Goal: Task Accomplishment & Management: Complete application form

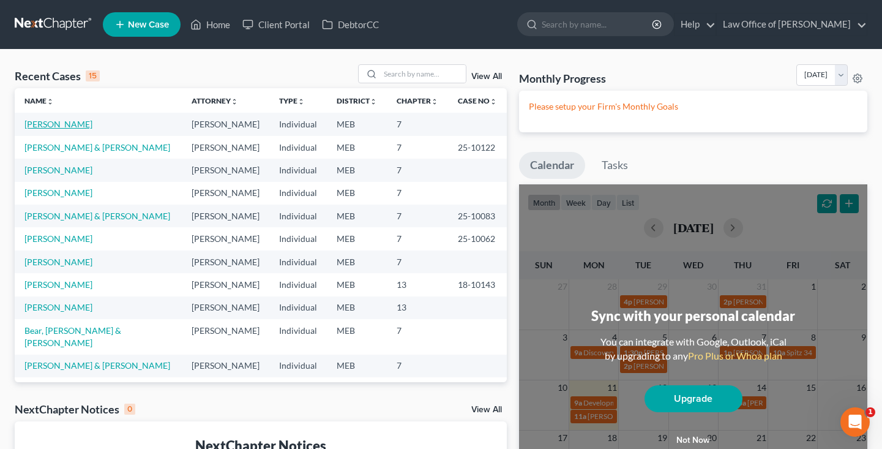
click at [52, 125] on link "[PERSON_NAME]" at bounding box center [58, 124] width 68 height 10
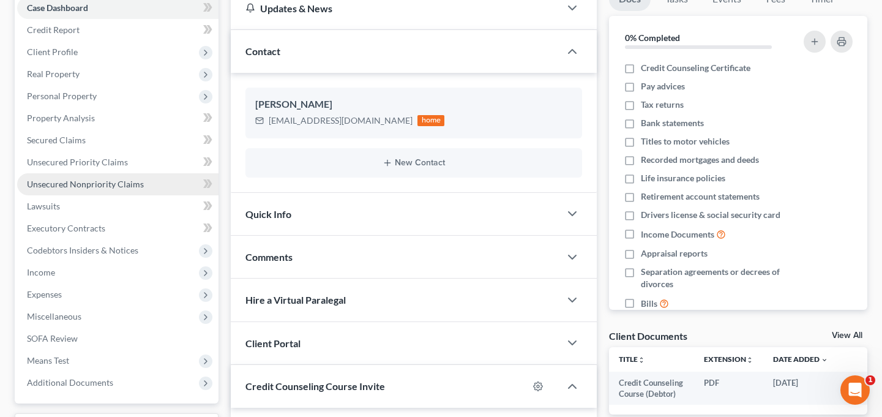
scroll to position [127, 0]
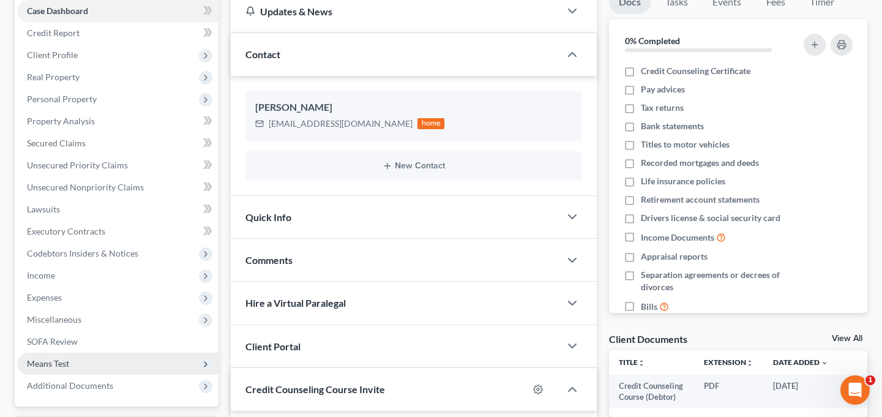
click at [62, 361] on span "Means Test" at bounding box center [48, 363] width 42 height 10
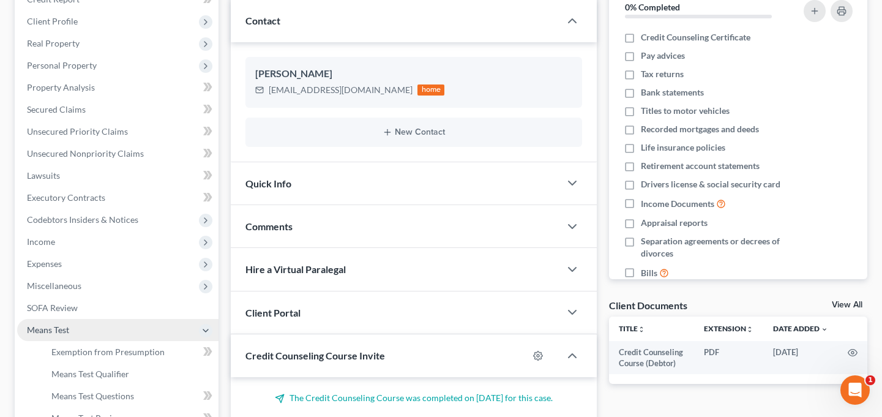
scroll to position [159, 0]
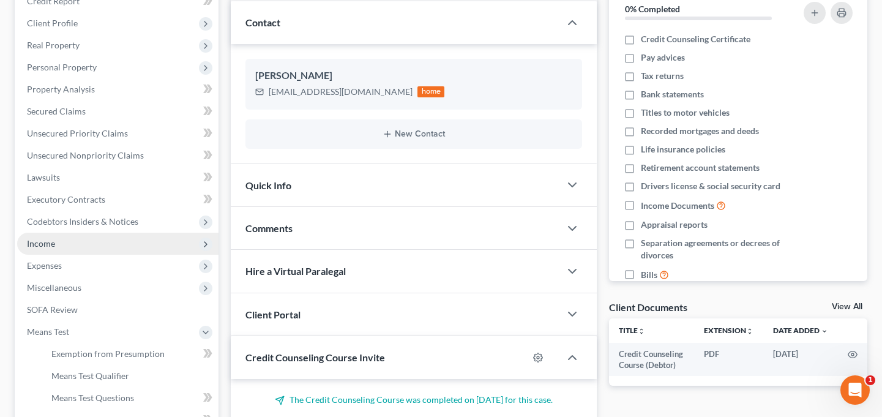
click at [97, 248] on span "Income" at bounding box center [117, 244] width 201 height 22
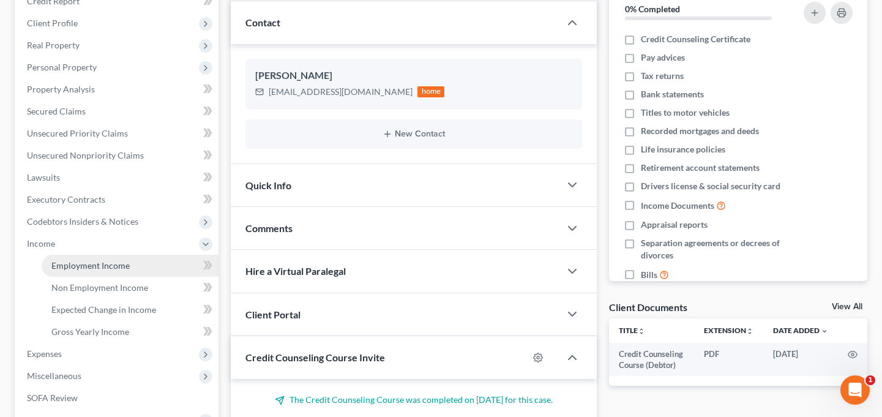
click at [102, 266] on span "Employment Income" at bounding box center [90, 265] width 78 height 10
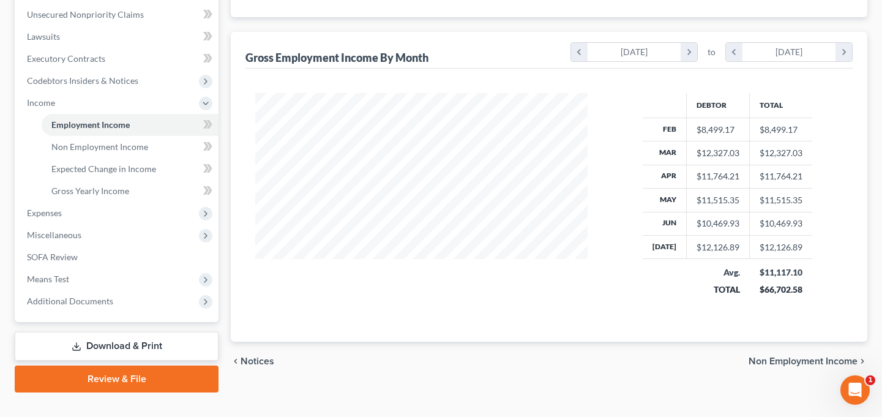
scroll to position [321, 0]
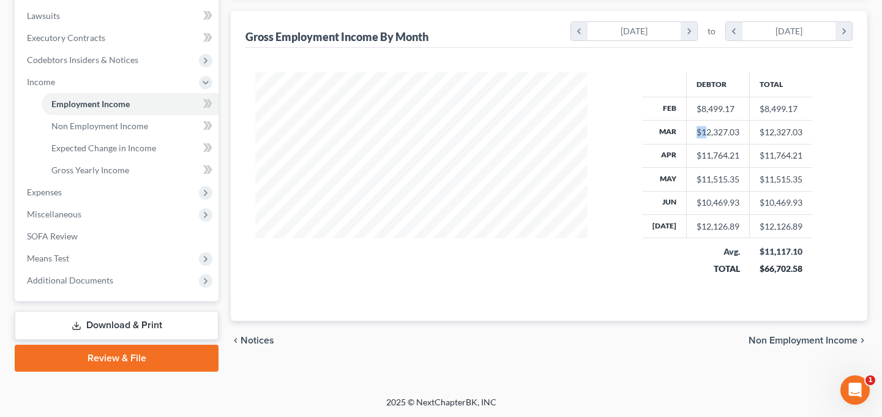
drag, startPoint x: 694, startPoint y: 132, endPoint x: 717, endPoint y: 127, distance: 24.3
click at [710, 127] on div "$12,327.03" at bounding box center [718, 132] width 43 height 12
click at [731, 129] on div "$12,327.03" at bounding box center [718, 132] width 43 height 12
click at [48, 258] on span "Means Test" at bounding box center [48, 258] width 42 height 10
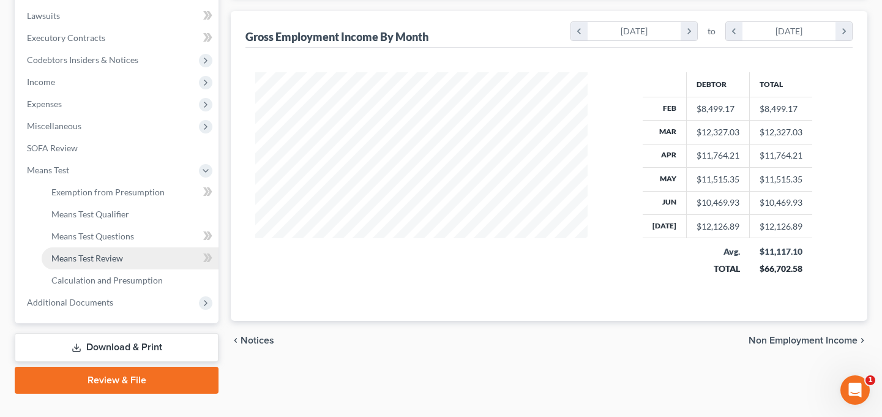
click at [100, 256] on span "Means Test Review" at bounding box center [87, 258] width 72 height 10
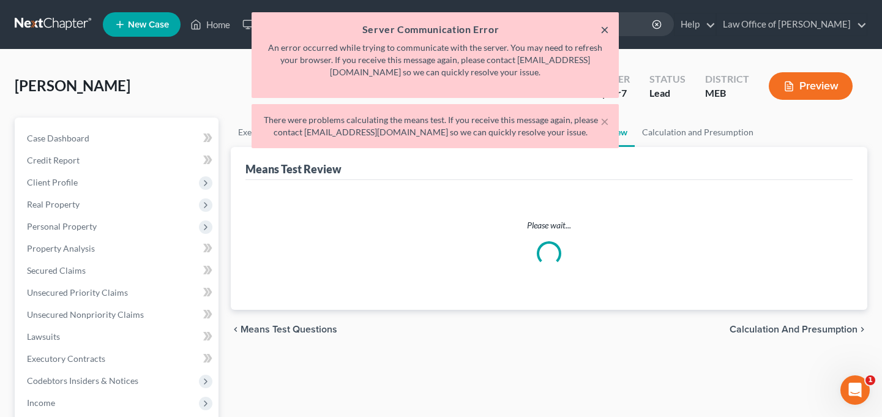
click at [604, 28] on button "×" at bounding box center [605, 29] width 9 height 15
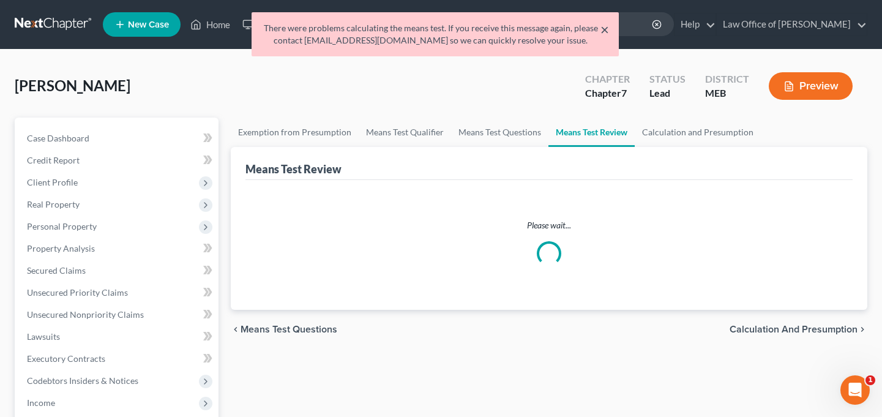
click at [608, 28] on button "×" at bounding box center [605, 29] width 9 height 15
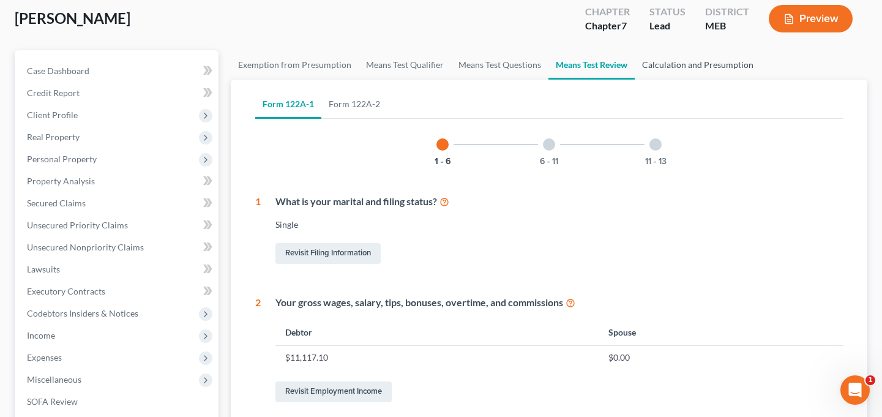
click at [689, 64] on link "Calculation and Presumption" at bounding box center [698, 64] width 126 height 29
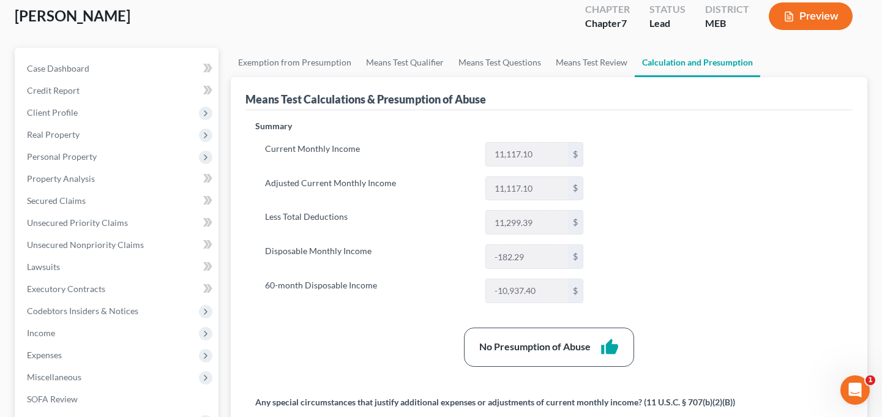
scroll to position [70, 0]
click at [50, 333] on span "Income" at bounding box center [41, 332] width 28 height 10
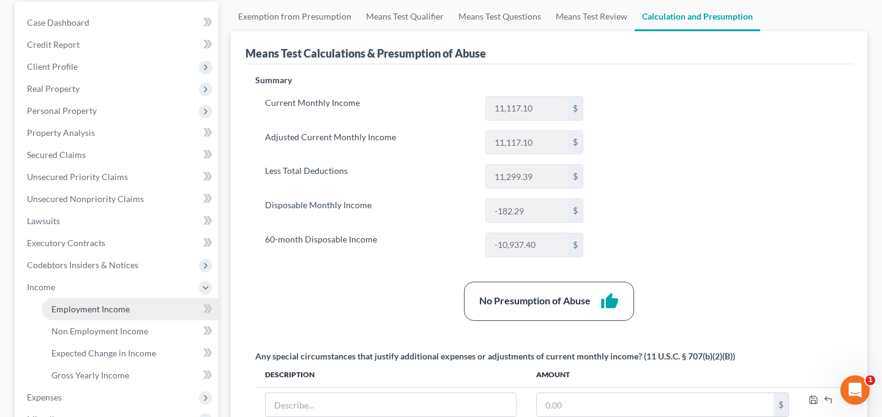
click at [95, 308] on span "Employment Income" at bounding box center [90, 309] width 78 height 10
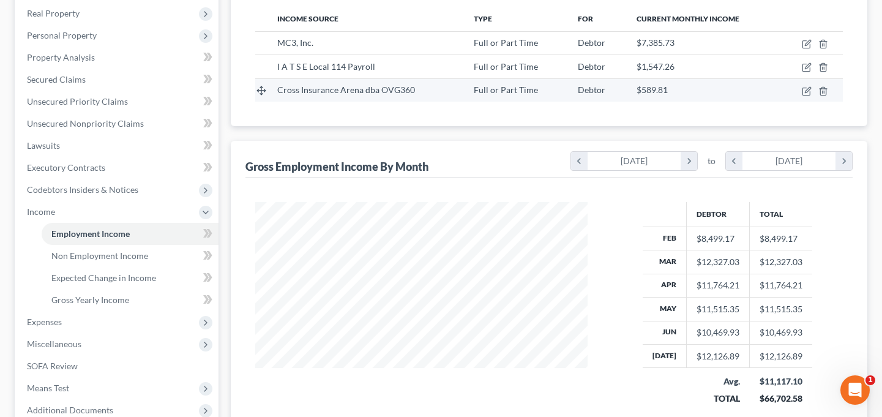
scroll to position [193, 0]
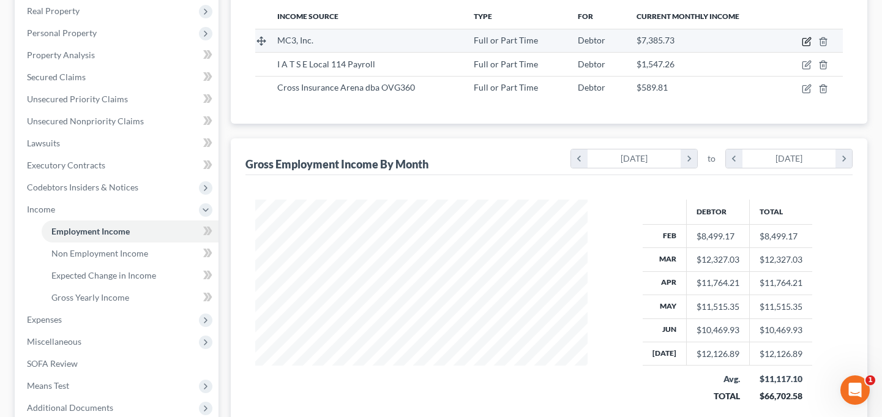
click at [807, 40] on icon "button" at bounding box center [807, 42] width 10 height 10
select select "0"
select select "39"
select select "2"
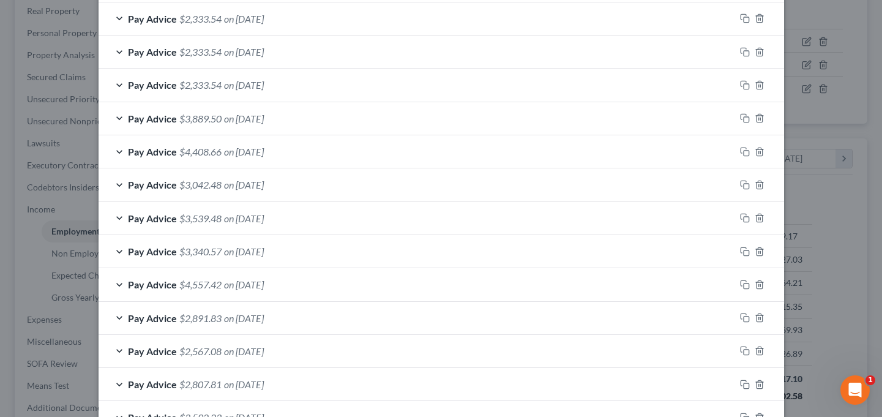
scroll to position [437, 0]
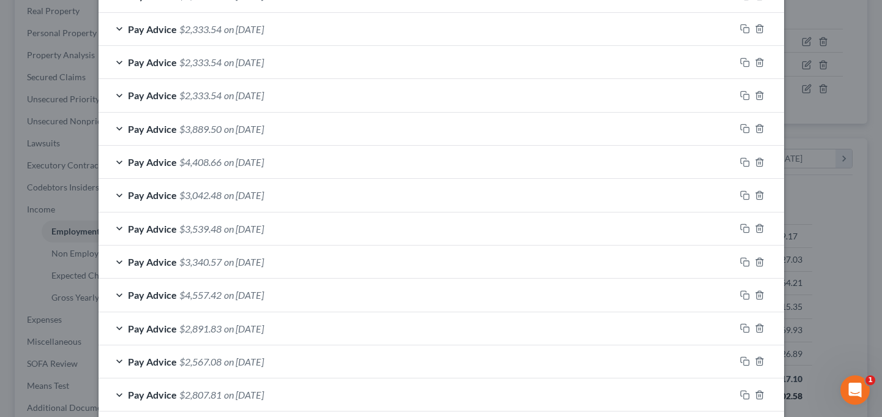
click at [326, 159] on div "Pay Advice $4,408.66 on [DATE]" at bounding box center [417, 162] width 637 height 32
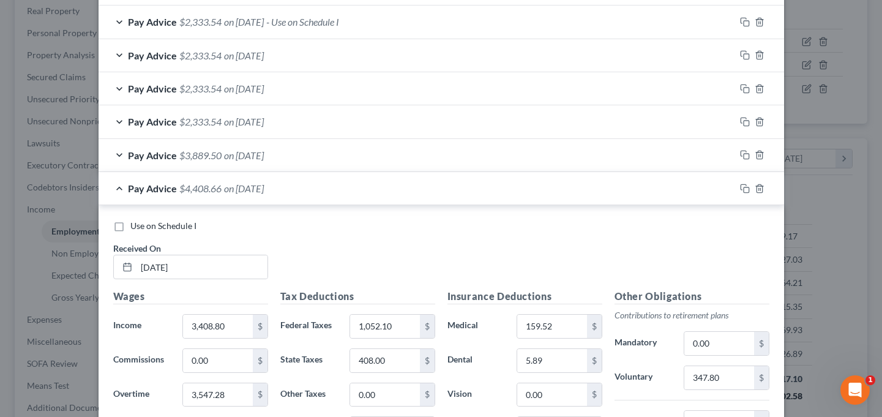
scroll to position [335, 0]
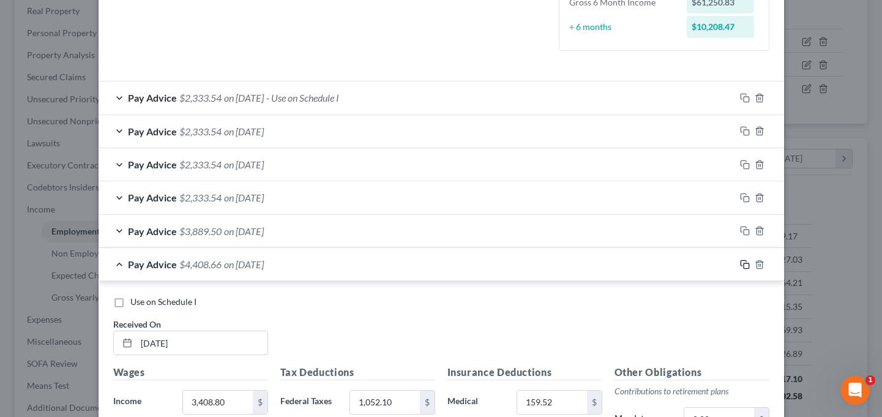
click at [746, 266] on icon "button" at bounding box center [745, 265] width 10 height 10
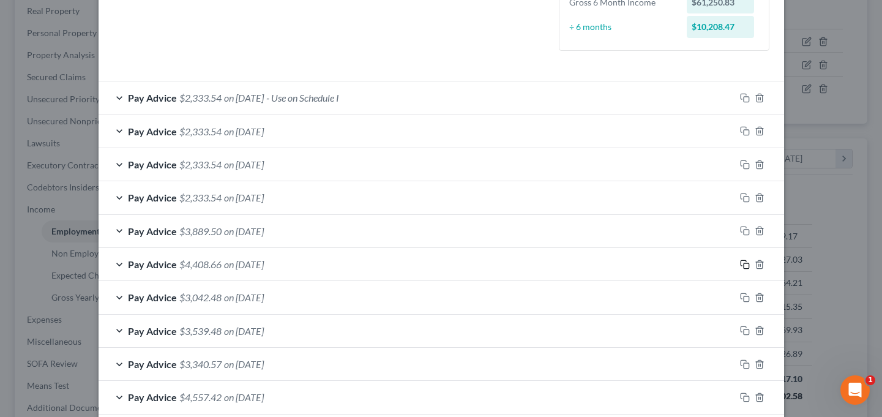
click at [745, 266] on icon "button" at bounding box center [745, 265] width 10 height 10
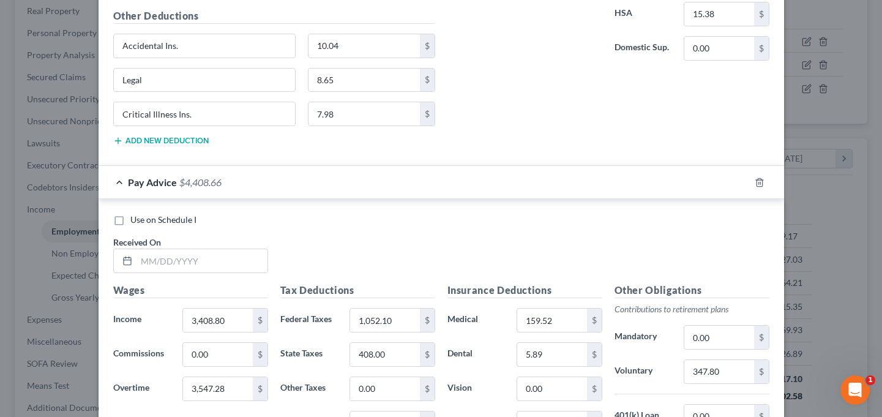
scroll to position [1383, 0]
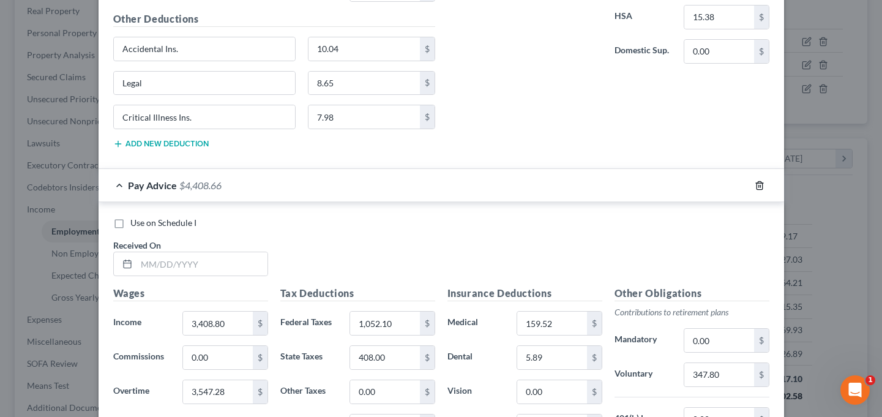
click at [758, 189] on icon "button" at bounding box center [760, 185] width 6 height 8
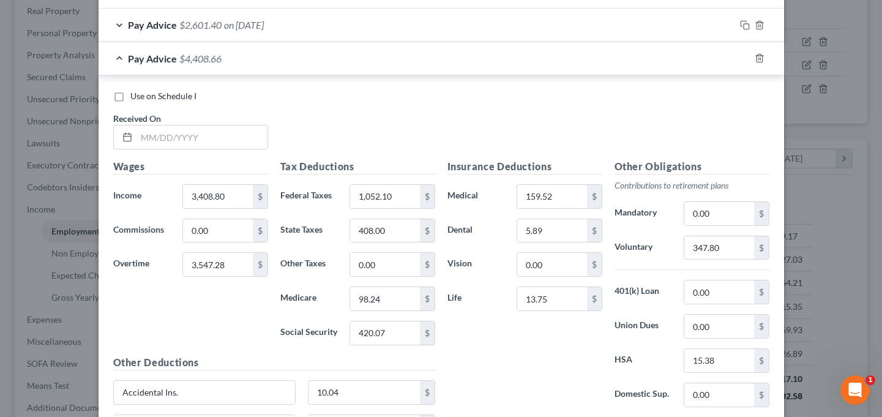
scroll to position [1003, 0]
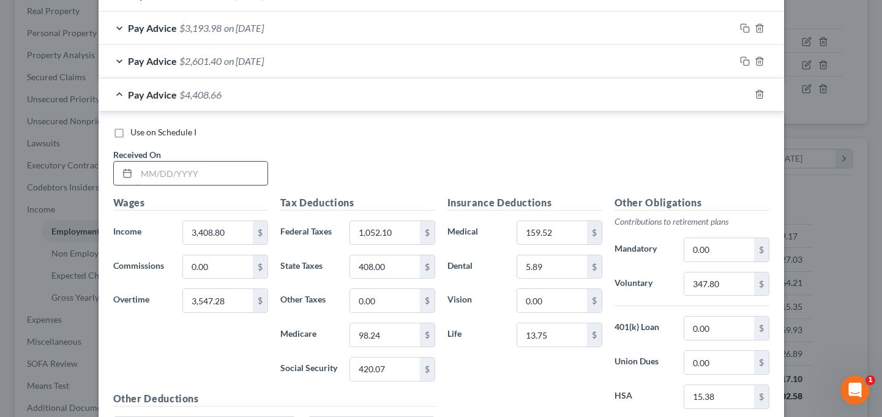
click at [171, 178] on input "text" at bounding box center [202, 173] width 131 height 23
type input "[DATE]"
click at [280, 141] on div "Use on Schedule I Received On * [DATE]" at bounding box center [441, 160] width 668 height 69
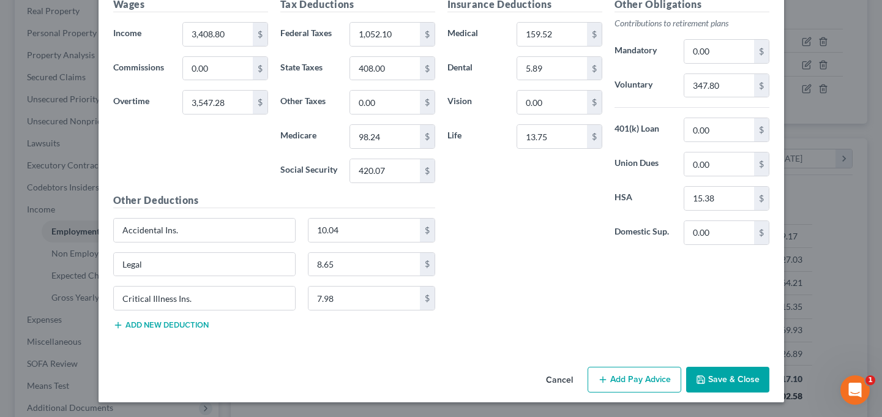
click at [727, 381] on button "Save & Close" at bounding box center [727, 380] width 83 height 26
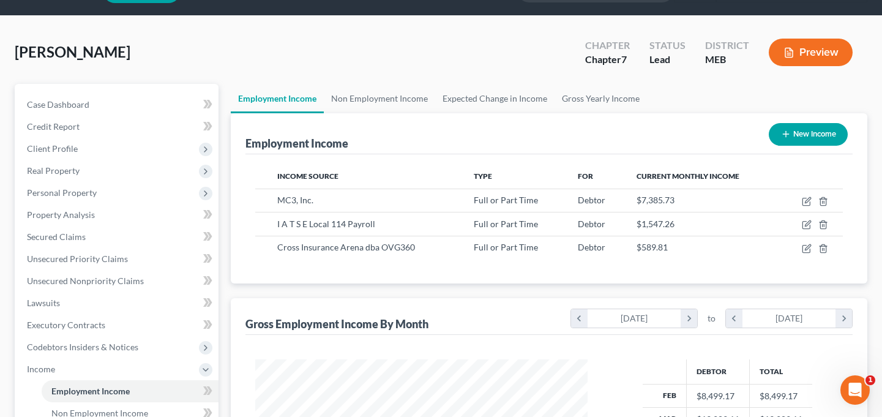
scroll to position [32, 0]
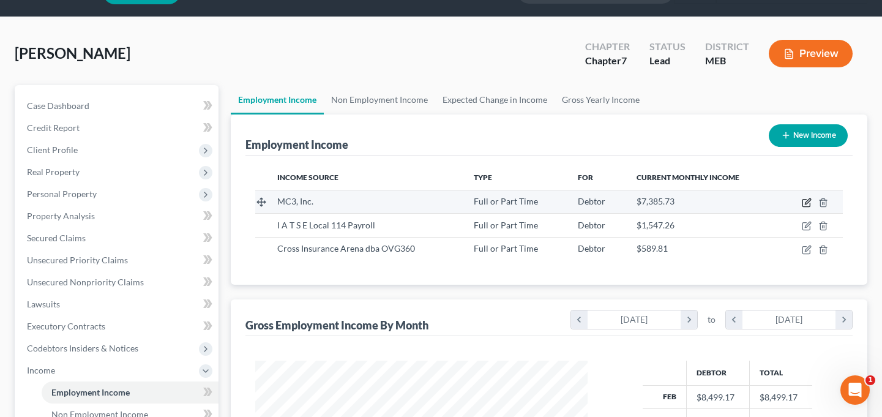
click at [806, 202] on icon "button" at bounding box center [808, 201] width 6 height 6
select select "0"
select select "39"
select select "2"
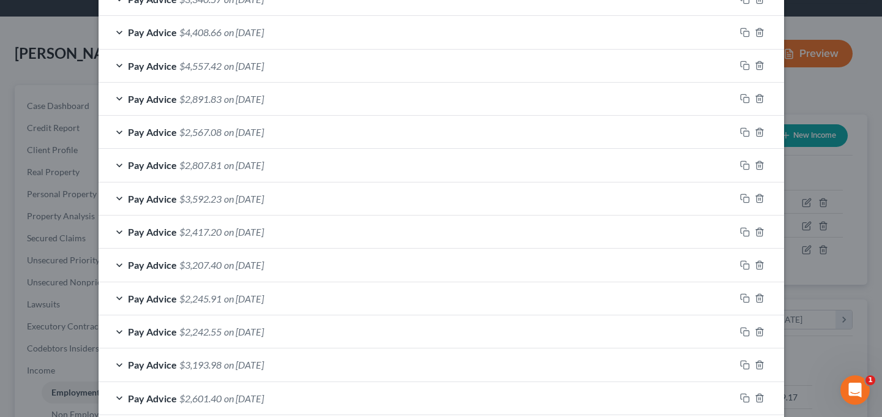
scroll to position [607, 0]
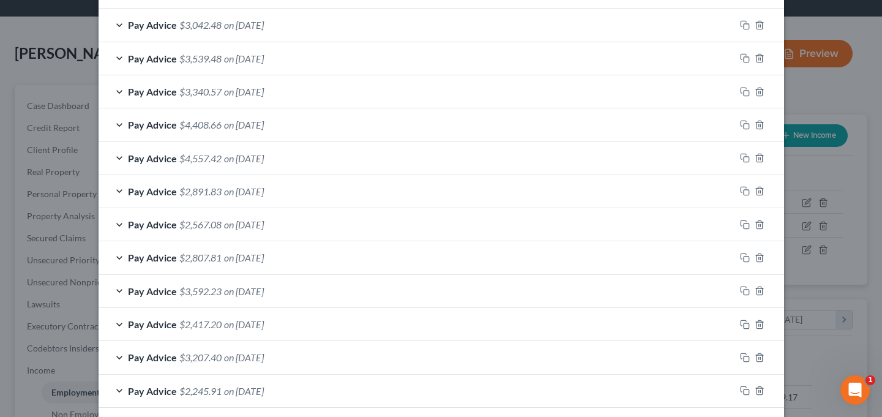
click at [116, 122] on div "Pay Advice $4,408.66 on [DATE]" at bounding box center [417, 124] width 637 height 32
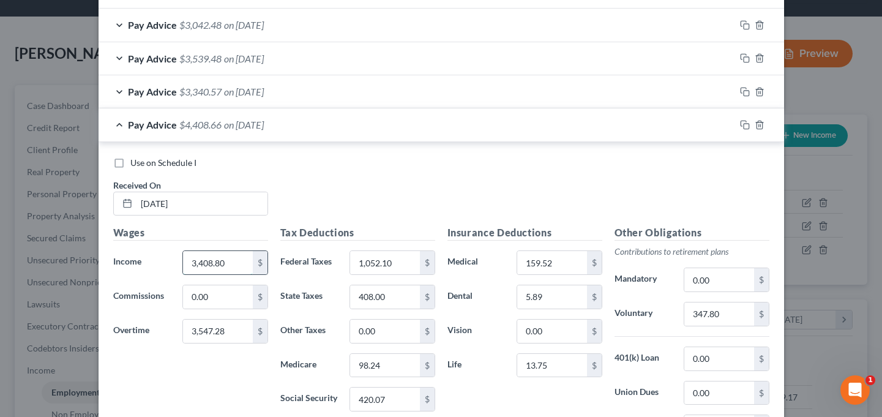
click at [197, 260] on input "3,408.80" at bounding box center [217, 262] width 69 height 23
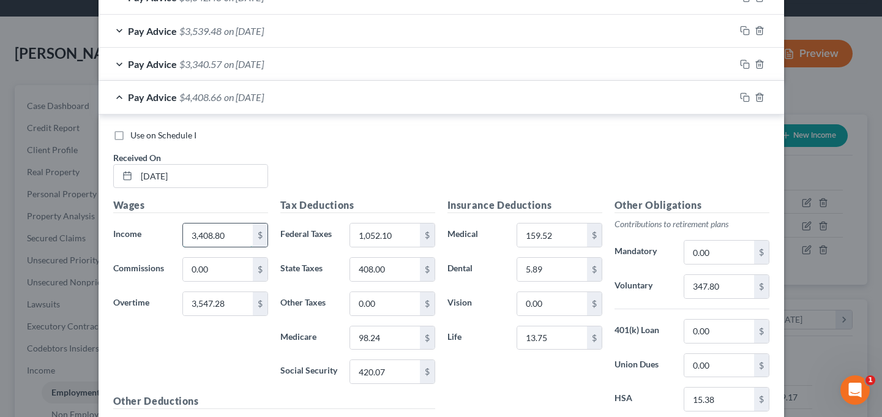
scroll to position [634, 0]
click at [195, 237] on input "3,408.80" at bounding box center [217, 236] width 69 height 23
type input "2,000"
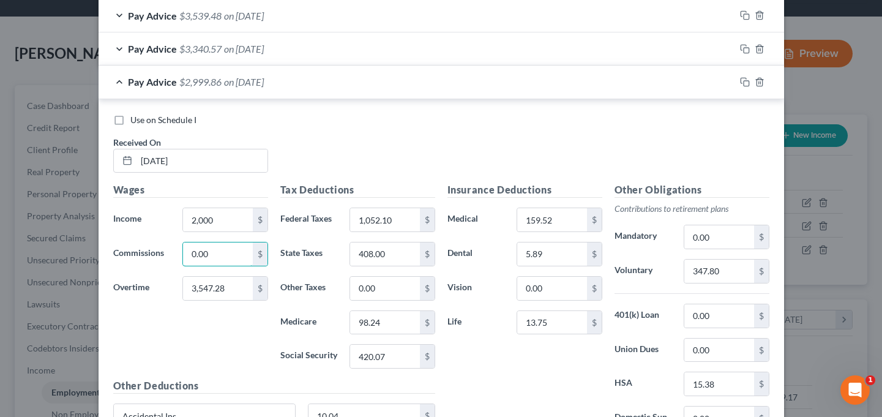
scroll to position [650, 0]
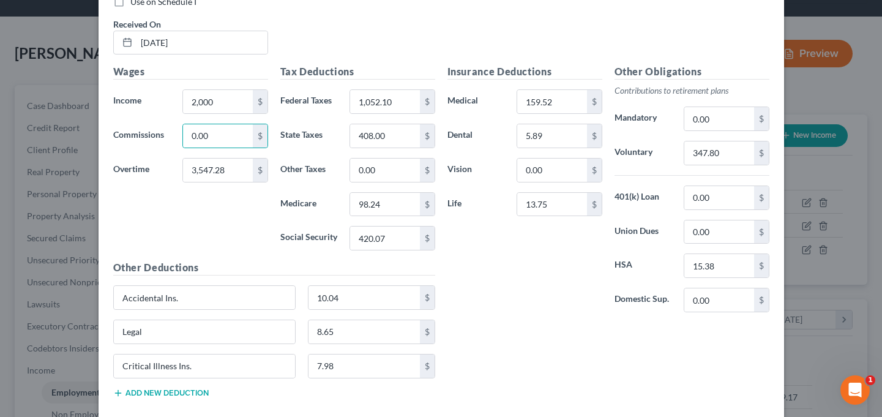
click at [532, 306] on div "Insurance Deductions Medical 159.52 $ Dental 5.89 $ Vision 0.00 $ Life 13.75 $" at bounding box center [524, 193] width 167 height 258
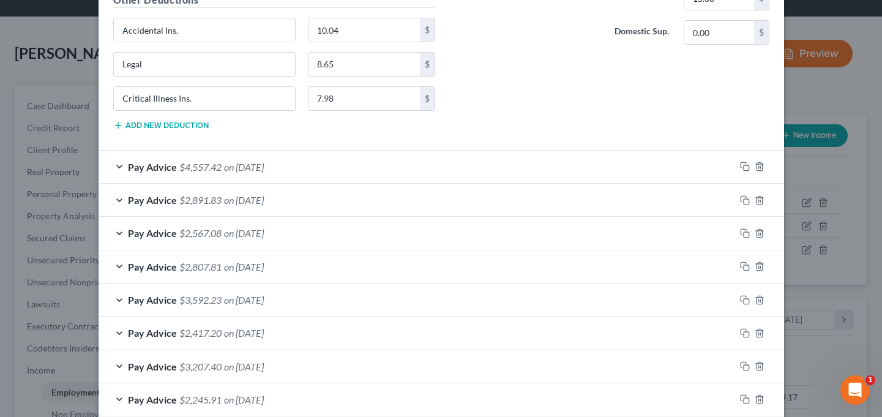
scroll to position [1202, 0]
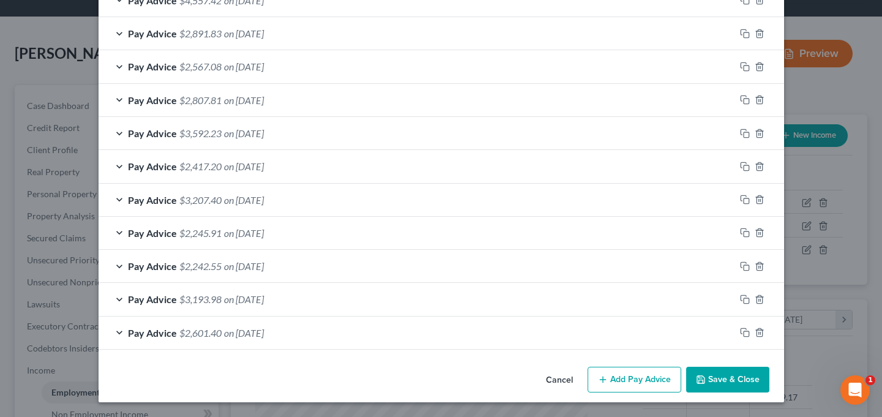
click at [728, 382] on button "Save & Close" at bounding box center [727, 380] width 83 height 26
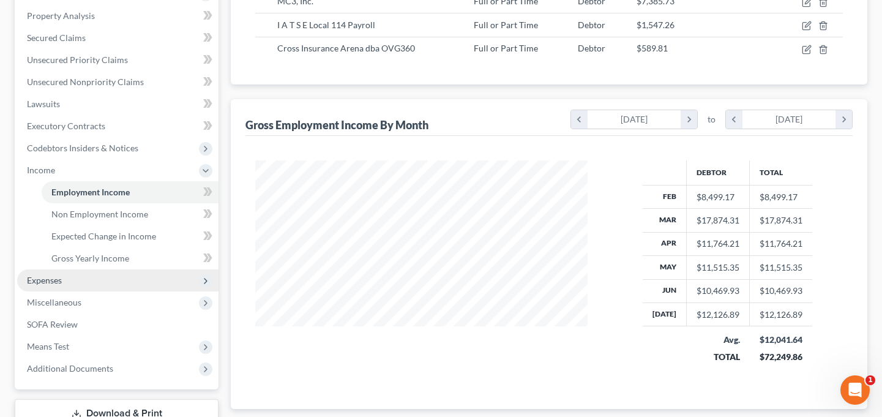
scroll to position [243, 0]
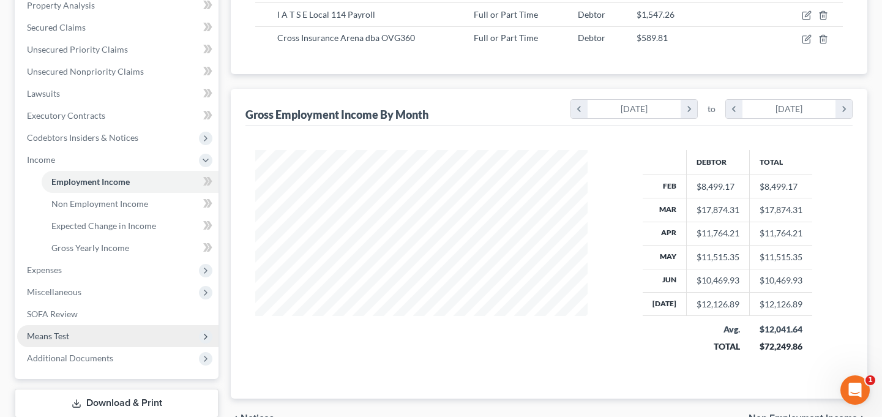
click at [142, 337] on span "Means Test" at bounding box center [117, 336] width 201 height 22
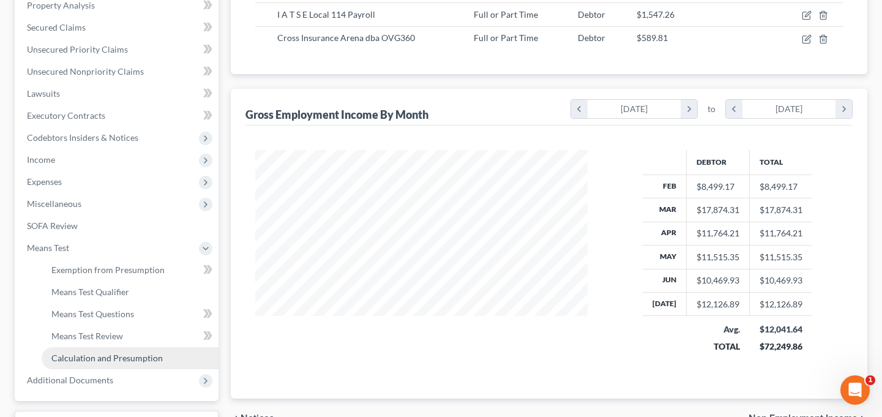
click at [157, 361] on span "Calculation and Presumption" at bounding box center [106, 358] width 111 height 10
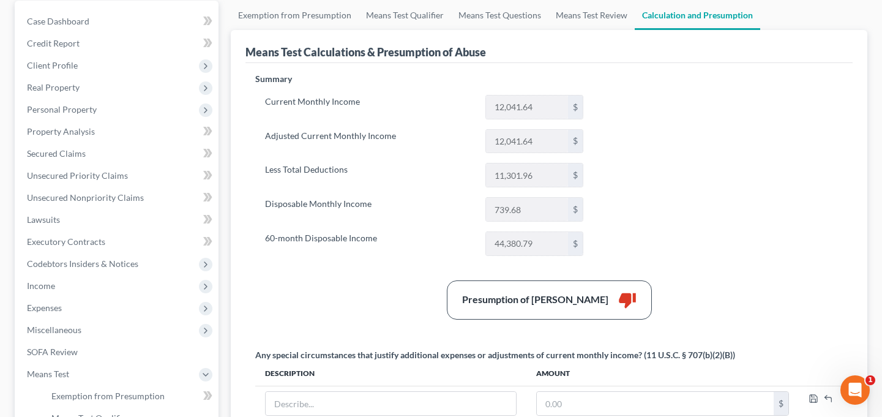
scroll to position [118, 0]
click at [282, 287] on div "Presumption of Abuse Arises thumb_down" at bounding box center [549, 299] width 600 height 39
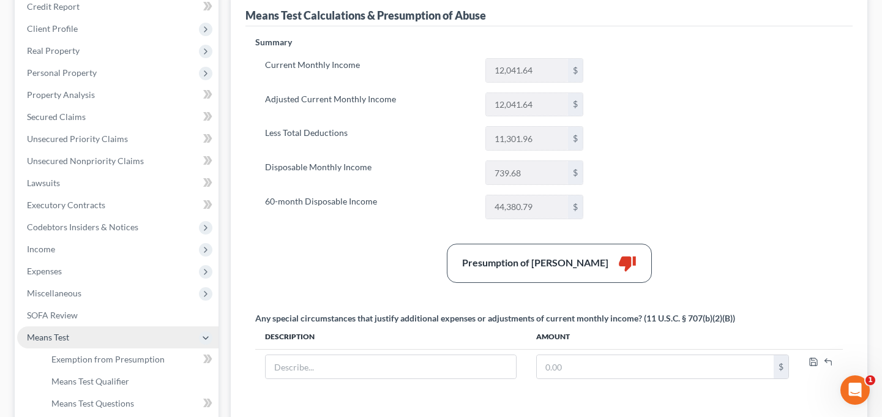
scroll to position [152, 0]
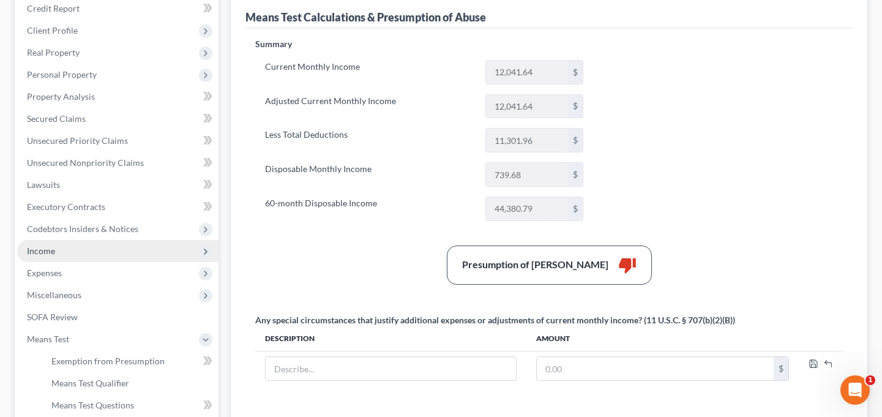
click at [97, 253] on span "Income" at bounding box center [117, 251] width 201 height 22
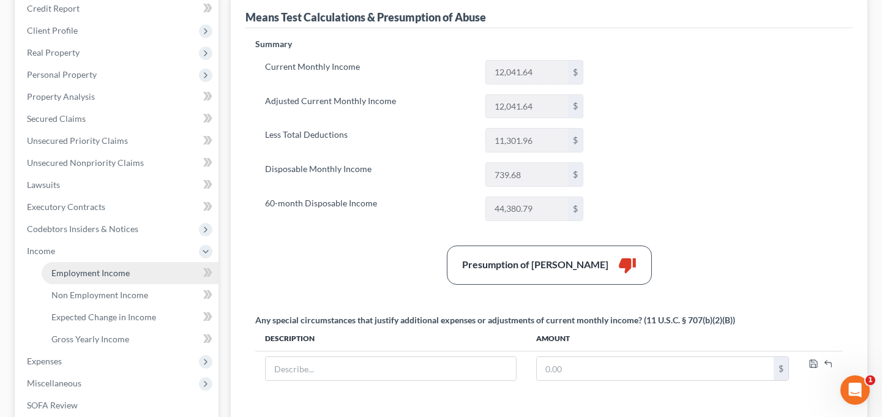
click at [92, 271] on span "Employment Income" at bounding box center [90, 273] width 78 height 10
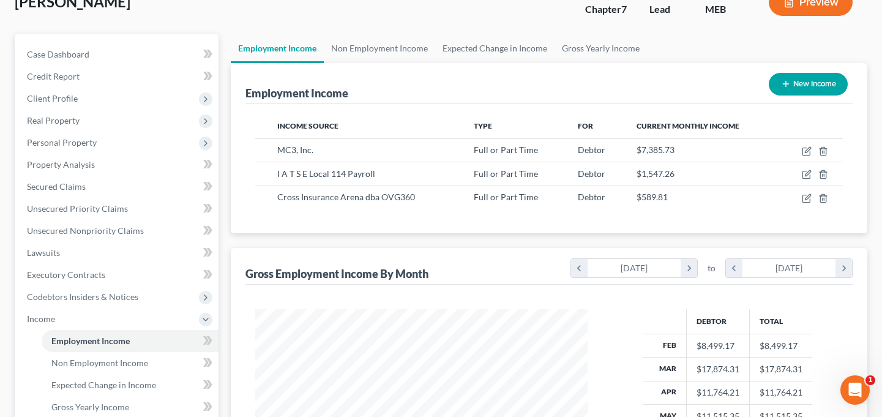
scroll to position [38, 0]
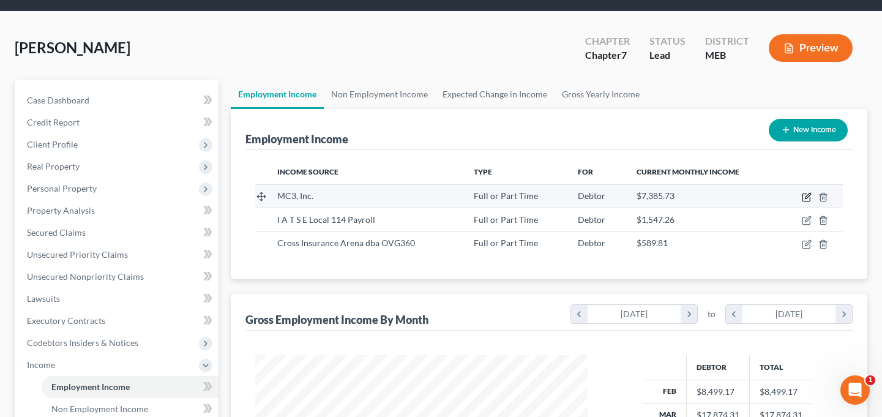
click at [807, 196] on icon "button" at bounding box center [807, 197] width 10 height 10
select select "0"
select select "39"
select select "2"
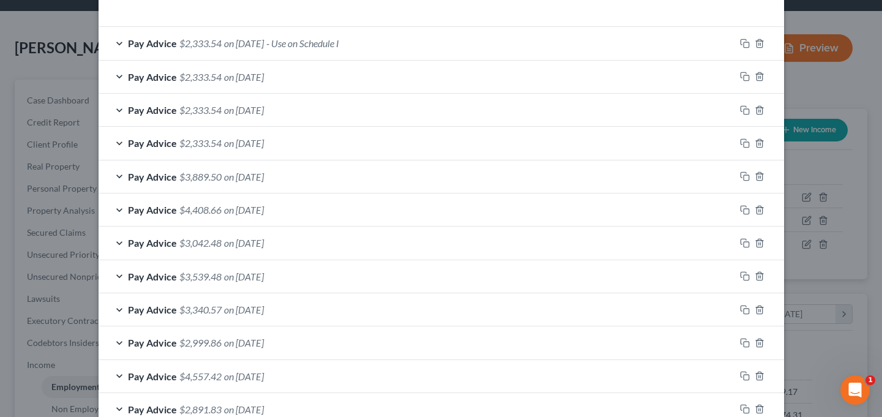
scroll to position [390, 0]
click at [762, 343] on icon "button" at bounding box center [760, 342] width 6 height 8
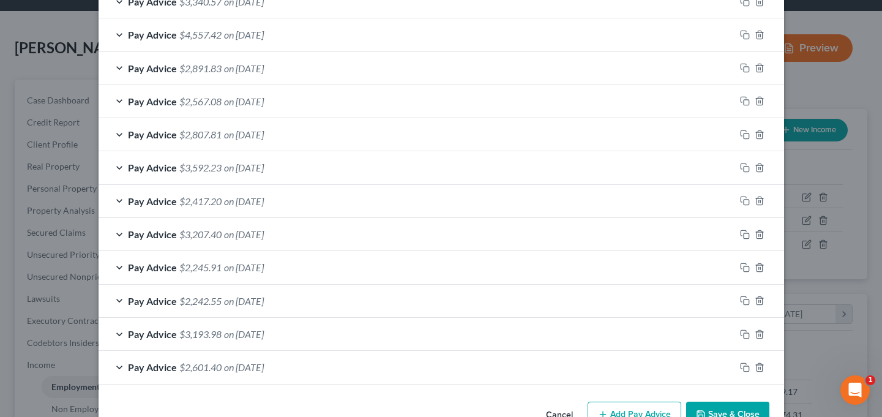
scroll to position [732, 0]
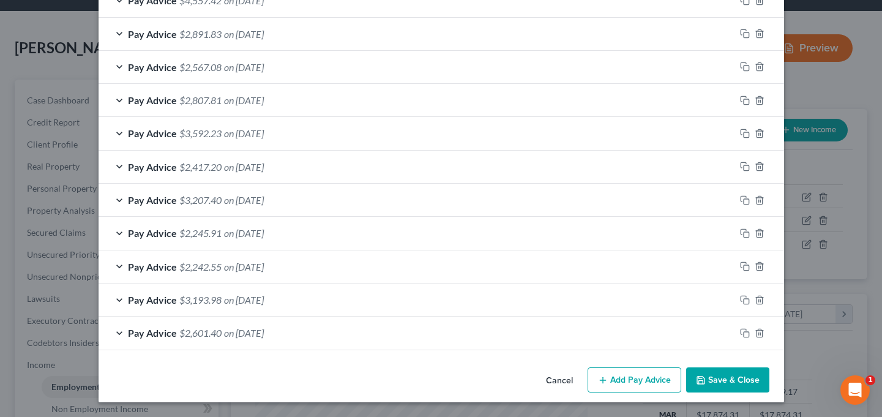
click at [725, 378] on button "Save & Close" at bounding box center [727, 380] width 83 height 26
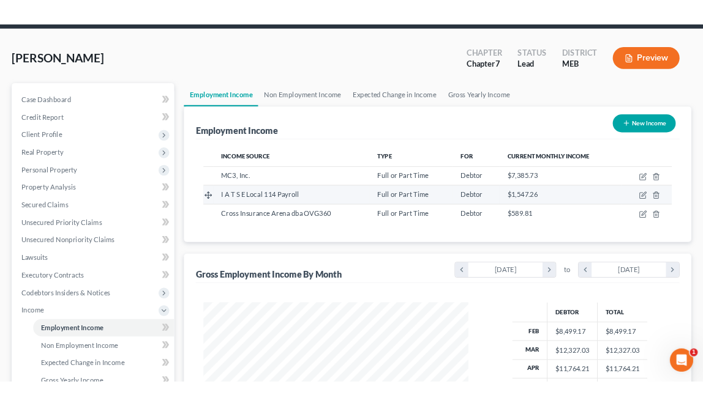
scroll to position [10, 0]
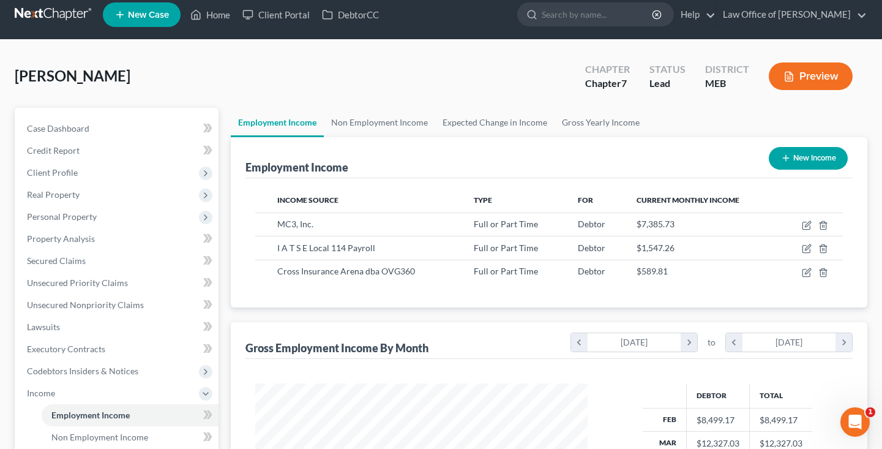
click at [810, 162] on button "New Income" at bounding box center [808, 158] width 79 height 23
select select "0"
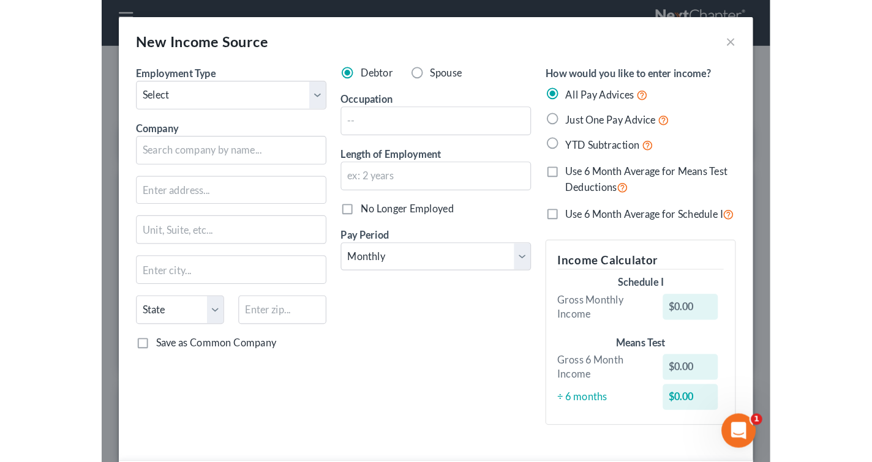
scroll to position [611923, 611654]
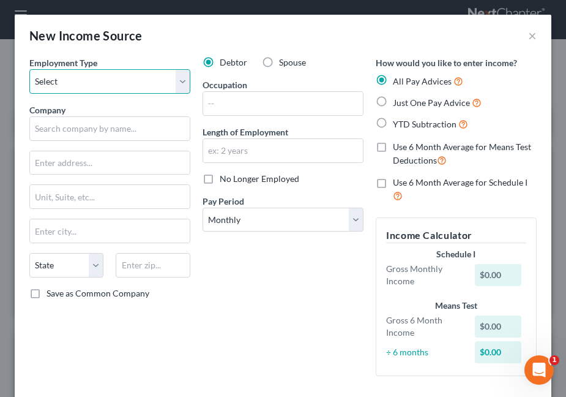
click at [72, 82] on select "Select Full or [DEMOGRAPHIC_DATA] Employment Self Employment" at bounding box center [109, 81] width 161 height 24
select select "0"
click at [29, 69] on select "Select Full or [DEMOGRAPHIC_DATA] Employment Self Employment" at bounding box center [109, 81] width 161 height 24
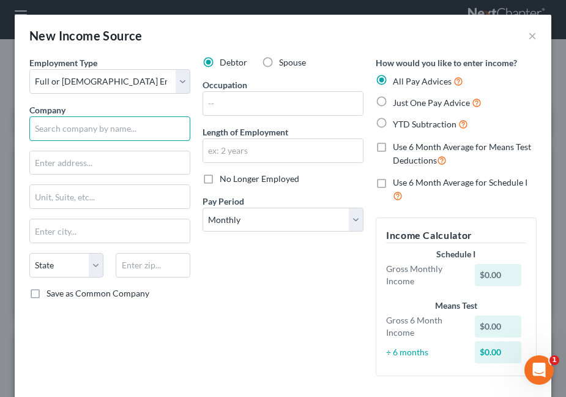
click at [61, 125] on input "text" at bounding box center [109, 128] width 161 height 24
type input "[PERSON_NAME] Production Management Inc"
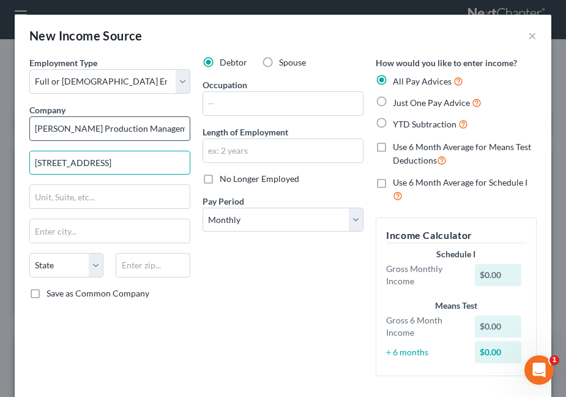
type input "[STREET_ADDRESS]"
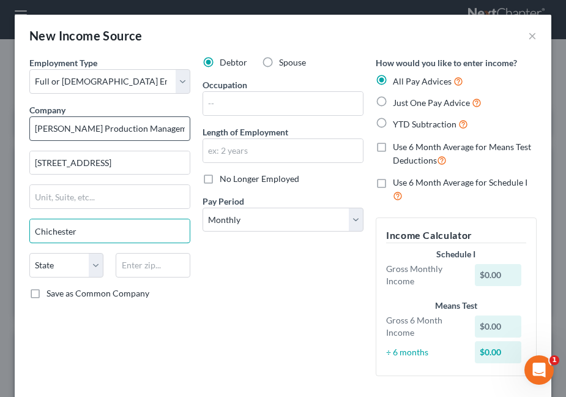
type input "Chichester"
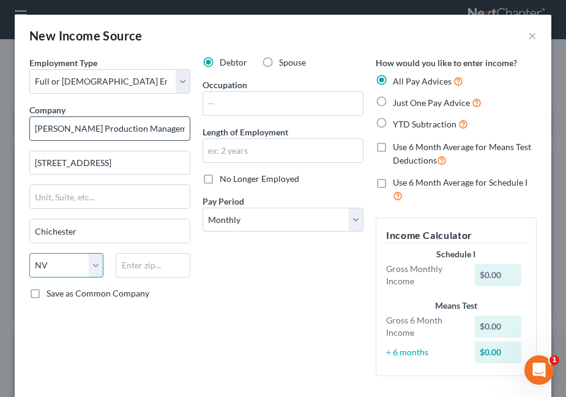
select select "32"
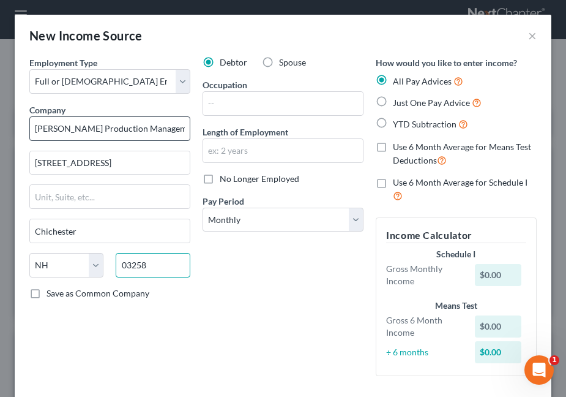
type input "03258"
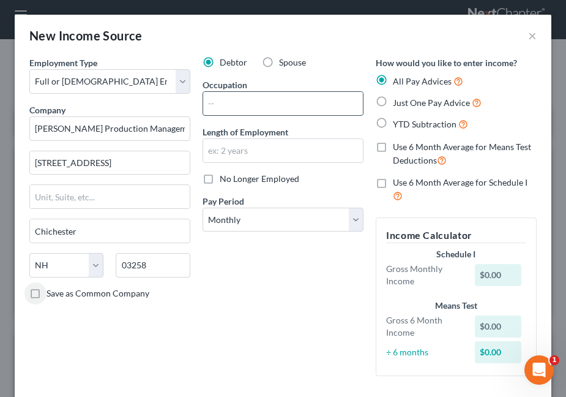
click at [238, 110] on input "text" at bounding box center [283, 103] width 160 height 23
type input "technical director"
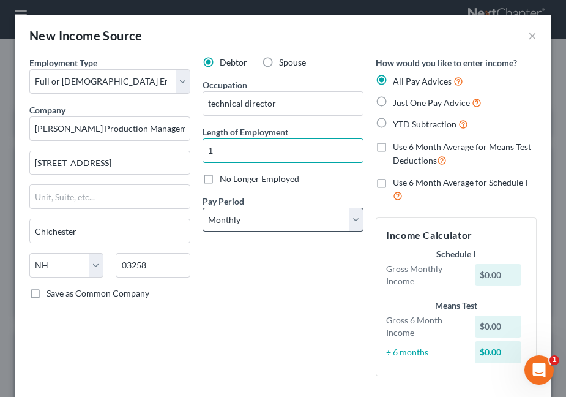
type input "1"
click at [282, 213] on select "Select Monthly Twice Monthly Every Other Week Weekly" at bounding box center [283, 220] width 161 height 24
click at [203, 208] on select "Select Monthly Twice Monthly Every Other Week Weekly" at bounding box center [283, 220] width 161 height 24
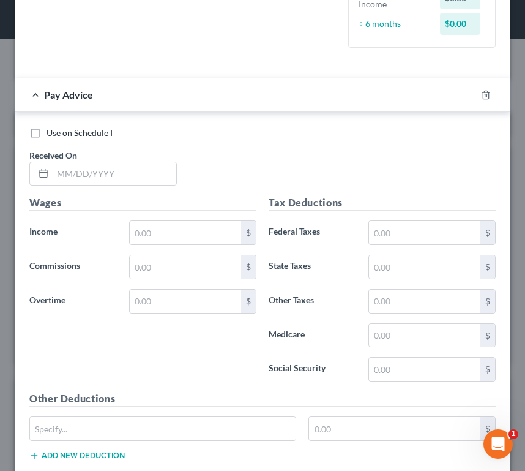
scroll to position [362, 0]
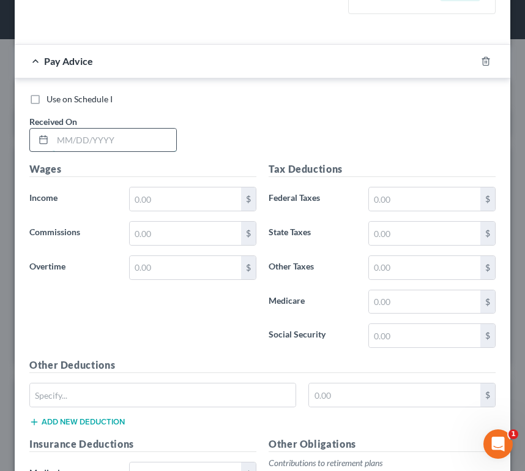
click at [108, 138] on input "text" at bounding box center [115, 140] width 124 height 23
click at [104, 141] on input "text" at bounding box center [115, 140] width 124 height 23
type input "[DATE]"
type input "2"
type input "48.75"
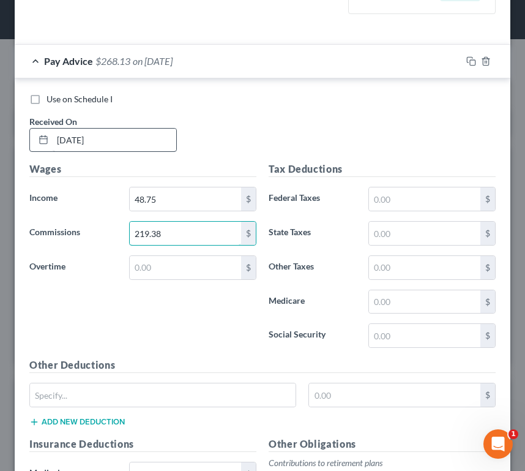
type input "219.38"
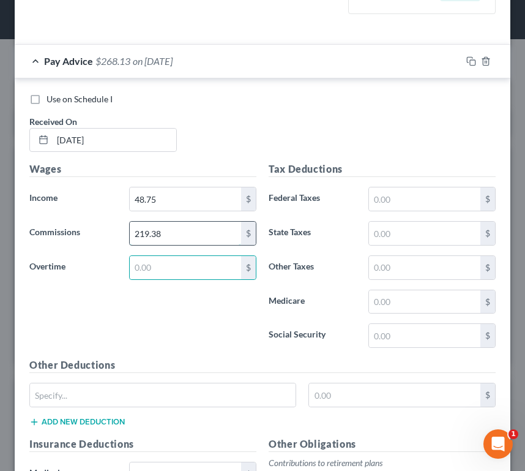
click at [160, 233] on input "219.38" at bounding box center [185, 233] width 111 height 23
click at [152, 264] on input "text" at bounding box center [185, 267] width 111 height 23
paste input "219.38"
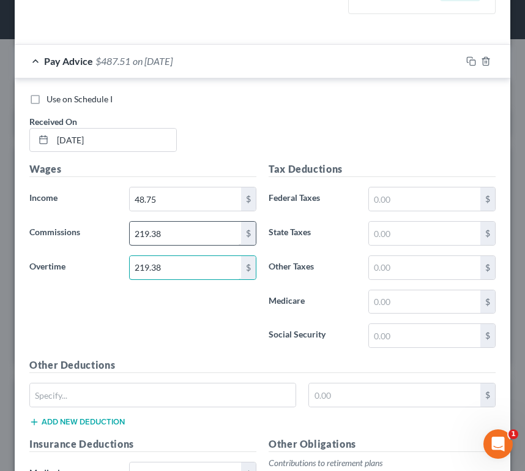
type input "219.38"
click at [171, 234] on input "219.38" at bounding box center [185, 233] width 111 height 23
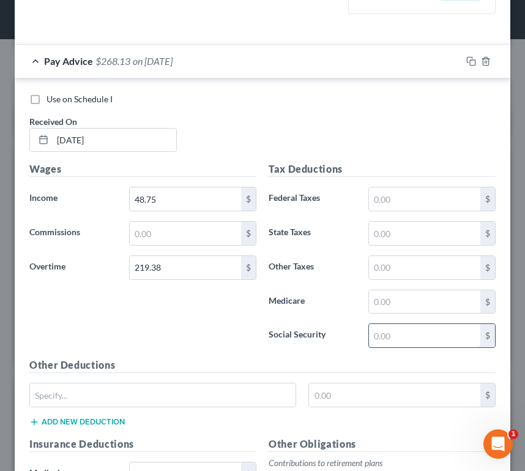
click at [388, 330] on input "text" at bounding box center [424, 335] width 111 height 23
type input "16.62"
click at [408, 299] on input "text" at bounding box center [424, 301] width 111 height 23
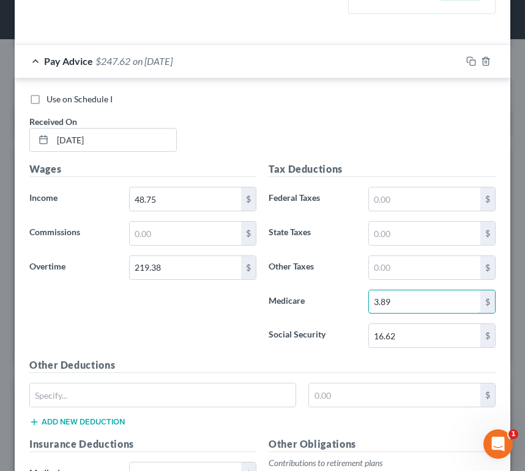
type input "3.89"
click at [328, 316] on div "Tax Deductions Federal Taxes $ State Taxes $ Other Taxes $ Medicare 3.89 $ Soci…" at bounding box center [382, 260] width 239 height 196
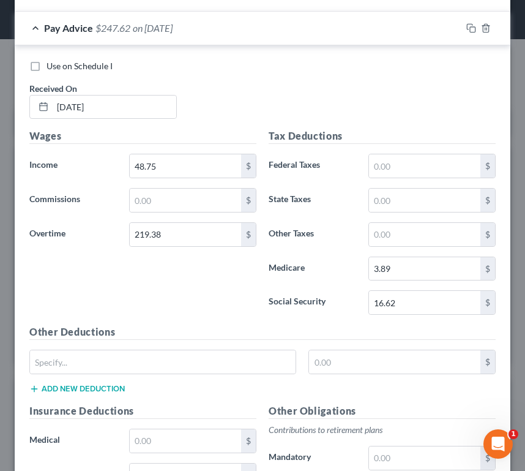
scroll to position [395, 0]
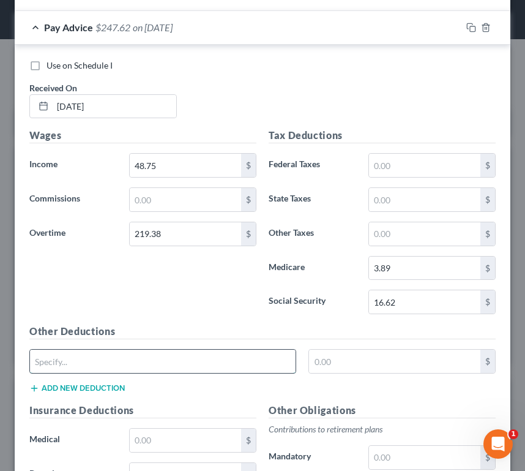
click at [234, 365] on input "text" at bounding box center [163, 361] width 266 height 23
type input "Assessment"
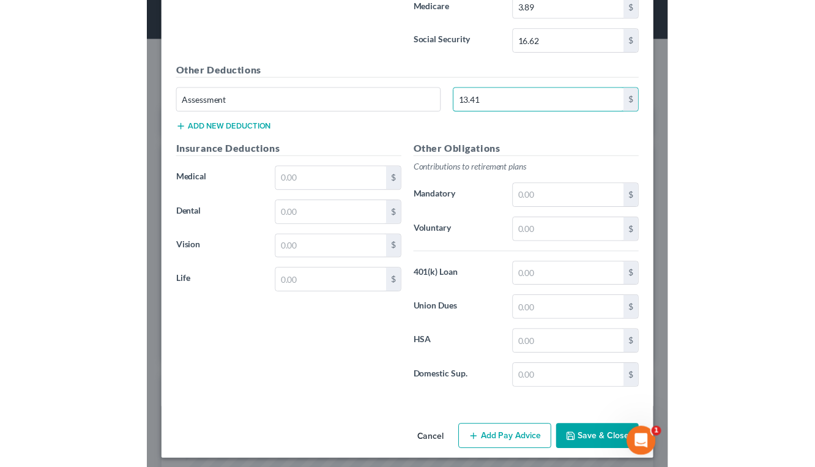
scroll to position [657, 0]
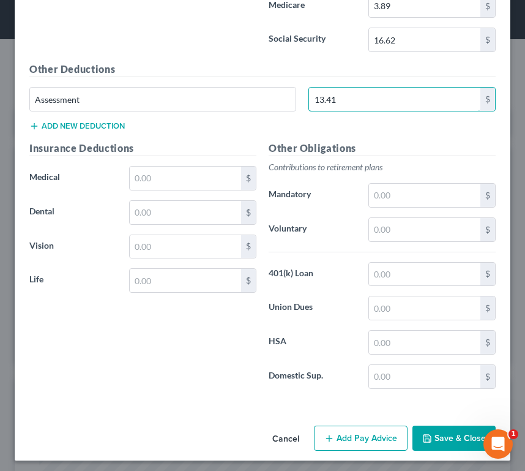
type input "13.41"
click at [443, 416] on button "Save & Close" at bounding box center [454, 438] width 83 height 26
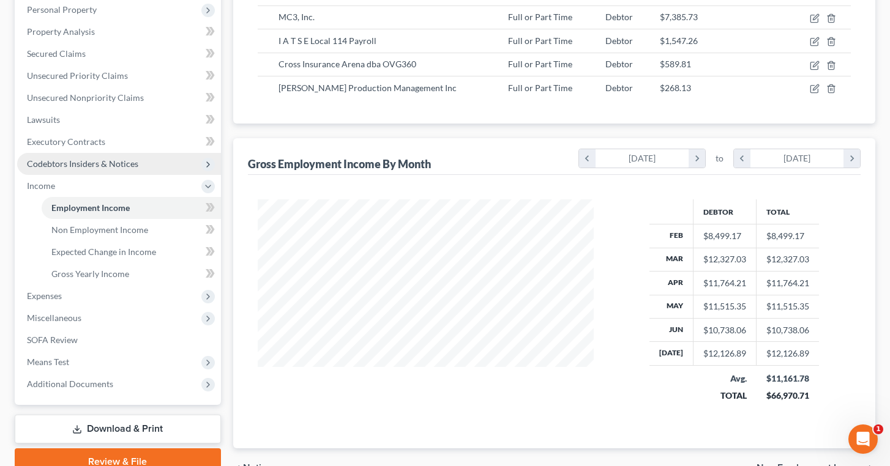
scroll to position [223, 0]
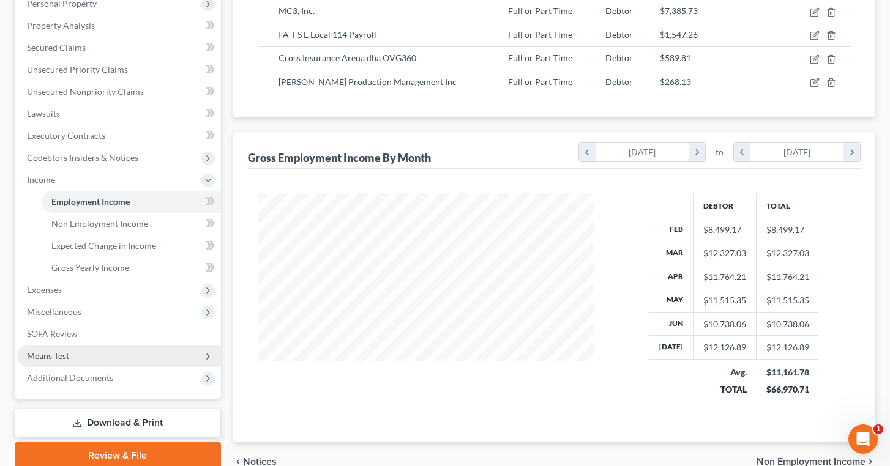
click at [100, 356] on span "Means Test" at bounding box center [119, 356] width 204 height 22
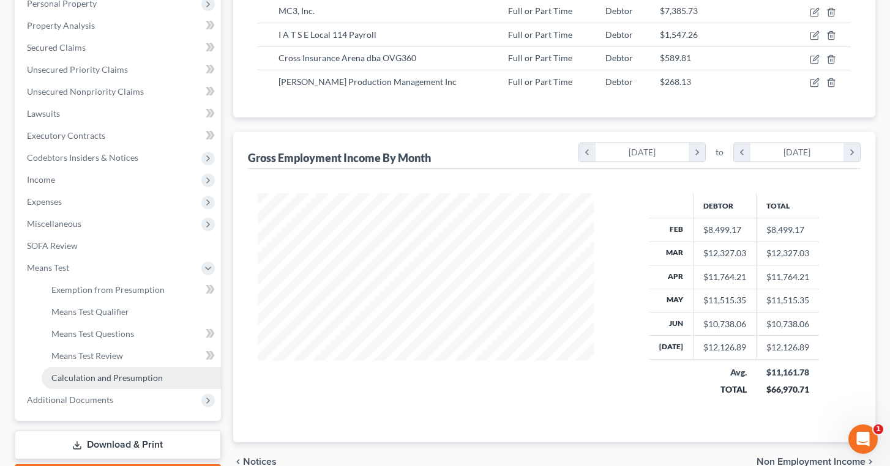
click at [105, 382] on span "Calculation and Presumption" at bounding box center [106, 378] width 111 height 10
